Goal: Task Accomplishment & Management: Complete application form

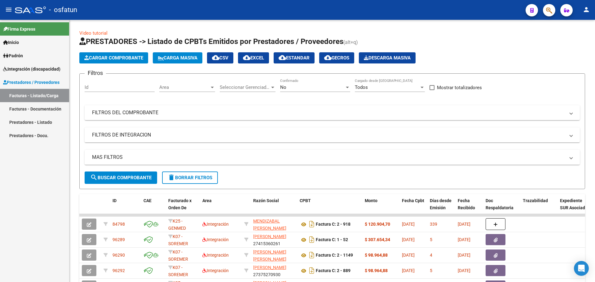
click at [35, 96] on link "Facturas - Listado/Carga" at bounding box center [34, 95] width 69 height 13
click at [120, 54] on button "Cargar Comprobante" at bounding box center [113, 57] width 69 height 11
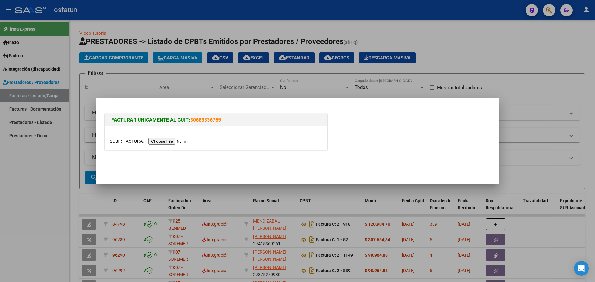
click at [165, 77] on div at bounding box center [297, 141] width 595 height 282
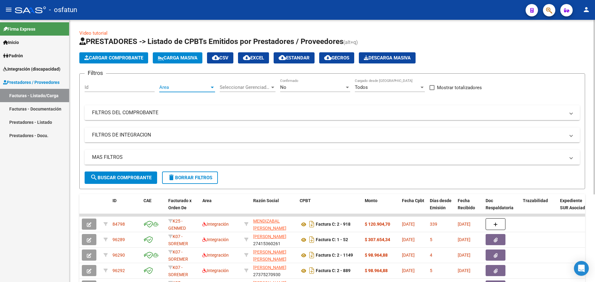
click at [210, 87] on div at bounding box center [212, 87] width 6 height 5
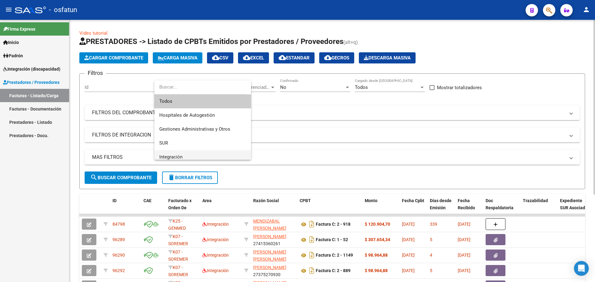
click at [202, 157] on span "Integración" at bounding box center [202, 157] width 87 height 14
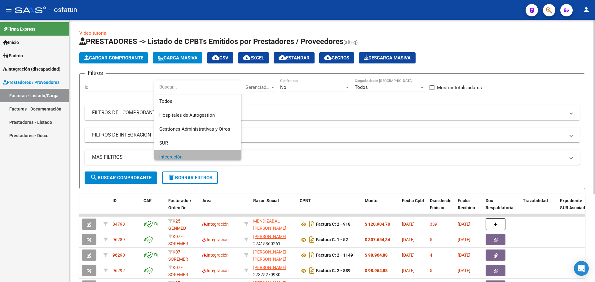
scroll to position [4, 0]
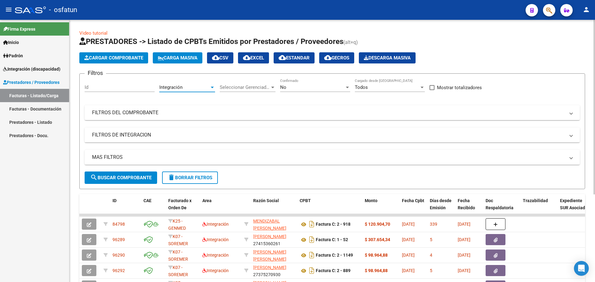
click at [113, 60] on span "Cargar Comprobante" at bounding box center [113, 58] width 59 height 6
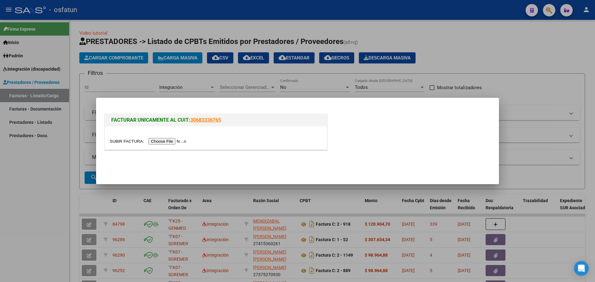
click at [175, 142] on input "file" at bounding box center [149, 141] width 78 height 7
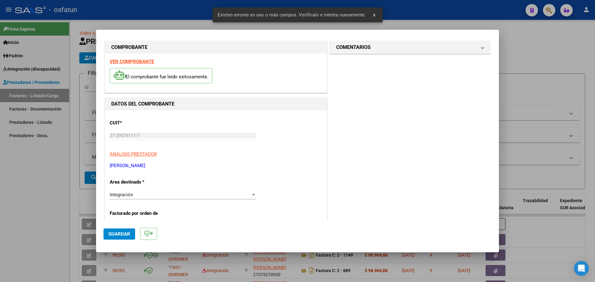
scroll to position [0, 0]
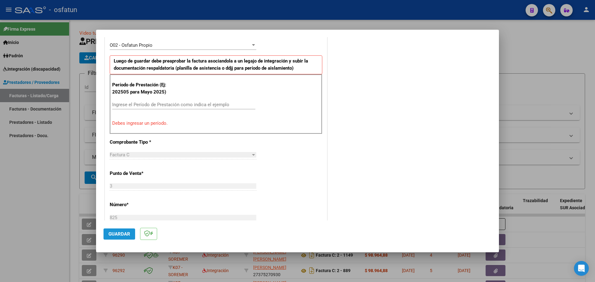
click at [123, 231] on button "Guardar" at bounding box center [120, 234] width 32 height 11
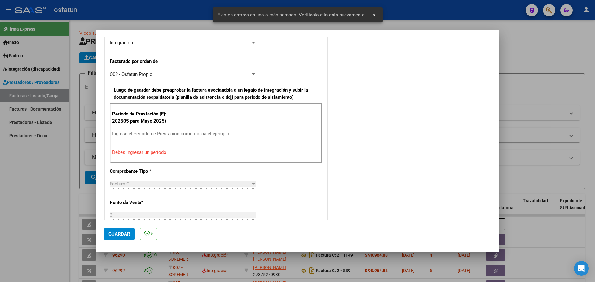
scroll to position [156, 0]
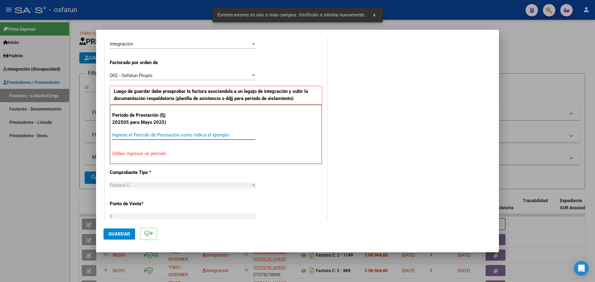
click at [140, 134] on input "Ingrese el Período de Prestación como indica el ejemplo" at bounding box center [183, 135] width 143 height 6
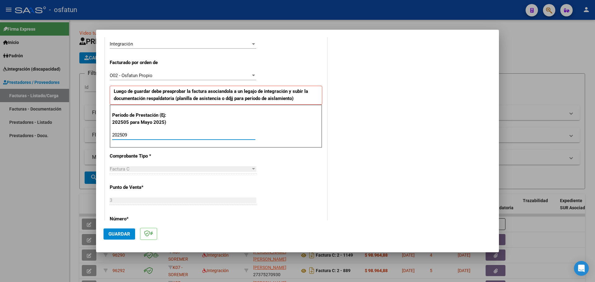
type input "202509"
click at [120, 233] on span "Guardar" at bounding box center [119, 234] width 22 height 6
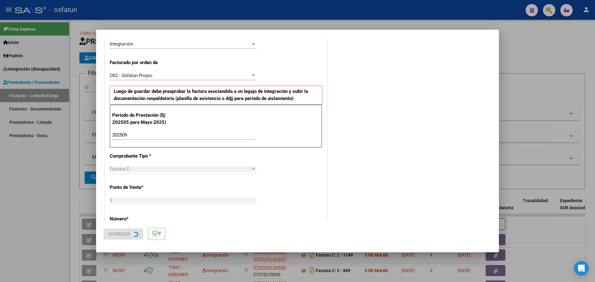
scroll to position [0, 0]
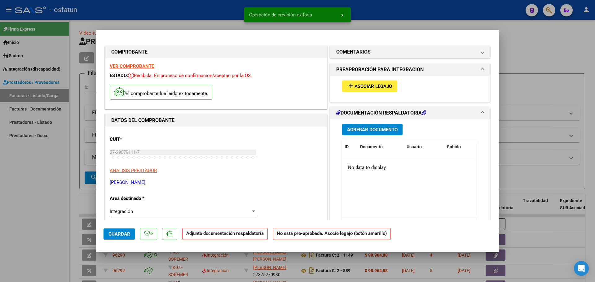
click at [362, 128] on span "Agregar Documento" at bounding box center [372, 130] width 51 height 6
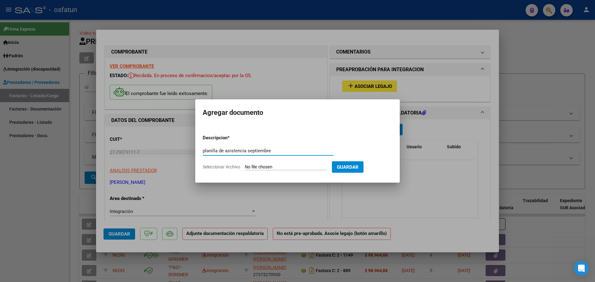
type input "planilla de asistencia septiembre"
click at [275, 167] on input "Seleccionar Archivo" at bounding box center [286, 168] width 82 height 6
type input "C:\fakepath\Captura de pantalla [DATE] 143422.png"
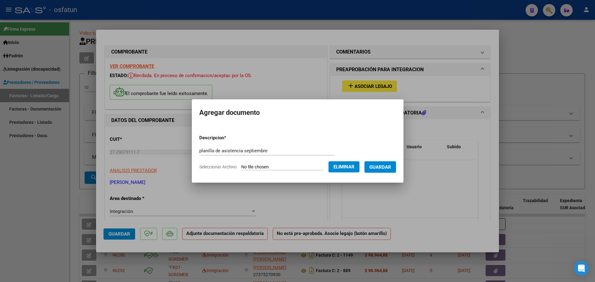
click at [383, 166] on span "Guardar" at bounding box center [380, 168] width 22 height 6
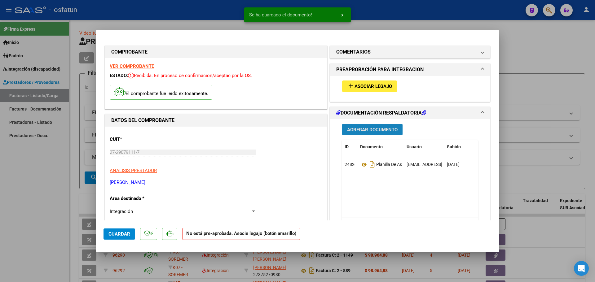
click at [356, 128] on span "Agregar Documento" at bounding box center [372, 130] width 51 height 6
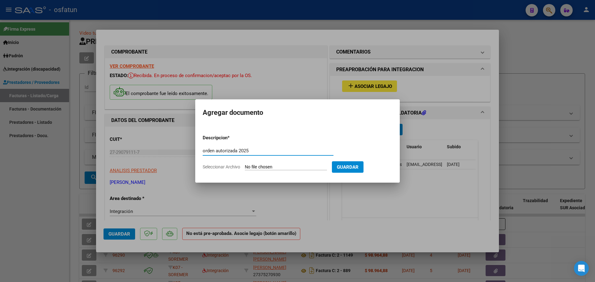
type input "orden autorizada 2025"
click at [352, 166] on span "Guardar" at bounding box center [348, 168] width 22 height 6
click at [355, 166] on span "Guardar" at bounding box center [348, 168] width 22 height 6
click at [287, 166] on input "Seleccionar Archivo" at bounding box center [286, 168] width 82 height 6
type input "C:\fakepath\order_3432842 (4).pdf"
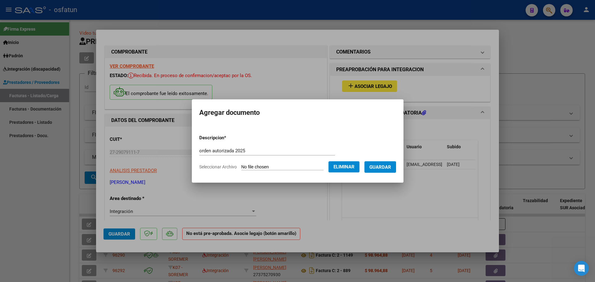
click at [391, 167] on span "Guardar" at bounding box center [380, 168] width 22 height 6
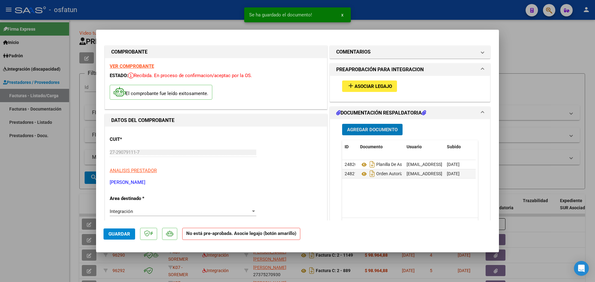
click at [361, 129] on span "Agregar Documento" at bounding box center [372, 130] width 51 height 6
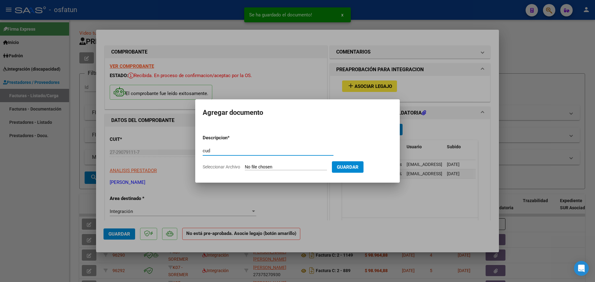
type input "cud"
click at [292, 165] on input "Seleccionar Archivo" at bounding box center [286, 168] width 82 height 6
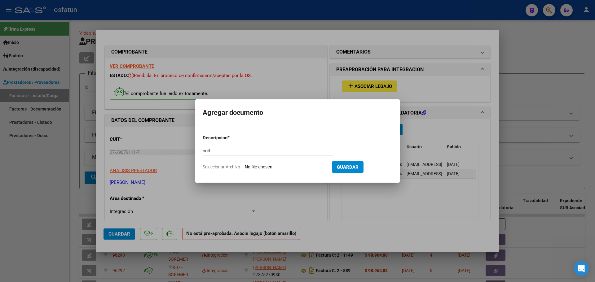
type input "C:\fakepath\cud_(1)_(1) (1).pdf"
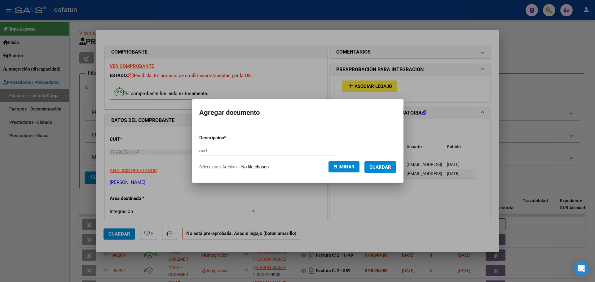
click at [387, 165] on span "Guardar" at bounding box center [380, 168] width 22 height 6
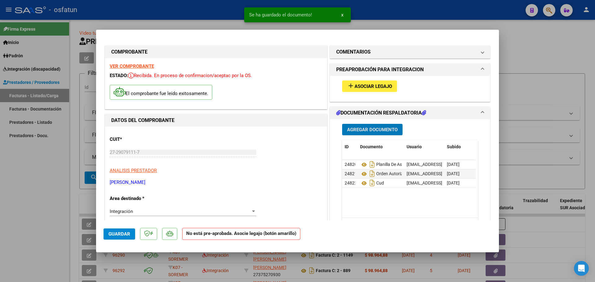
click at [344, 85] on button "add Asociar Legajo" at bounding box center [369, 86] width 55 height 11
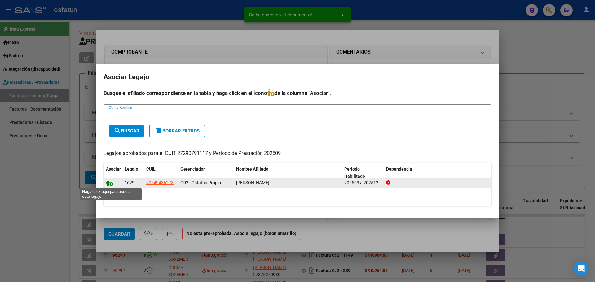
click at [109, 184] on icon at bounding box center [109, 182] width 7 height 7
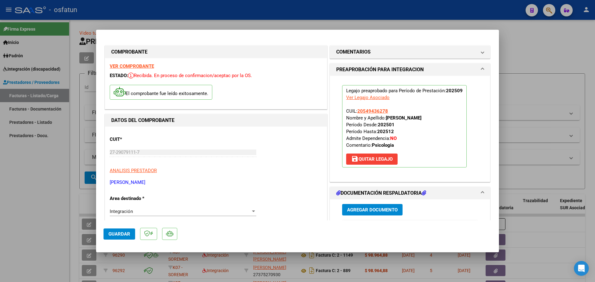
click at [120, 234] on span "Guardar" at bounding box center [119, 234] width 22 height 6
drag, startPoint x: 547, startPoint y: 95, endPoint x: 561, endPoint y: 91, distance: 15.1
click at [548, 95] on div at bounding box center [297, 141] width 595 height 282
type input "$ 0,00"
